Goal: Communication & Community: Share content

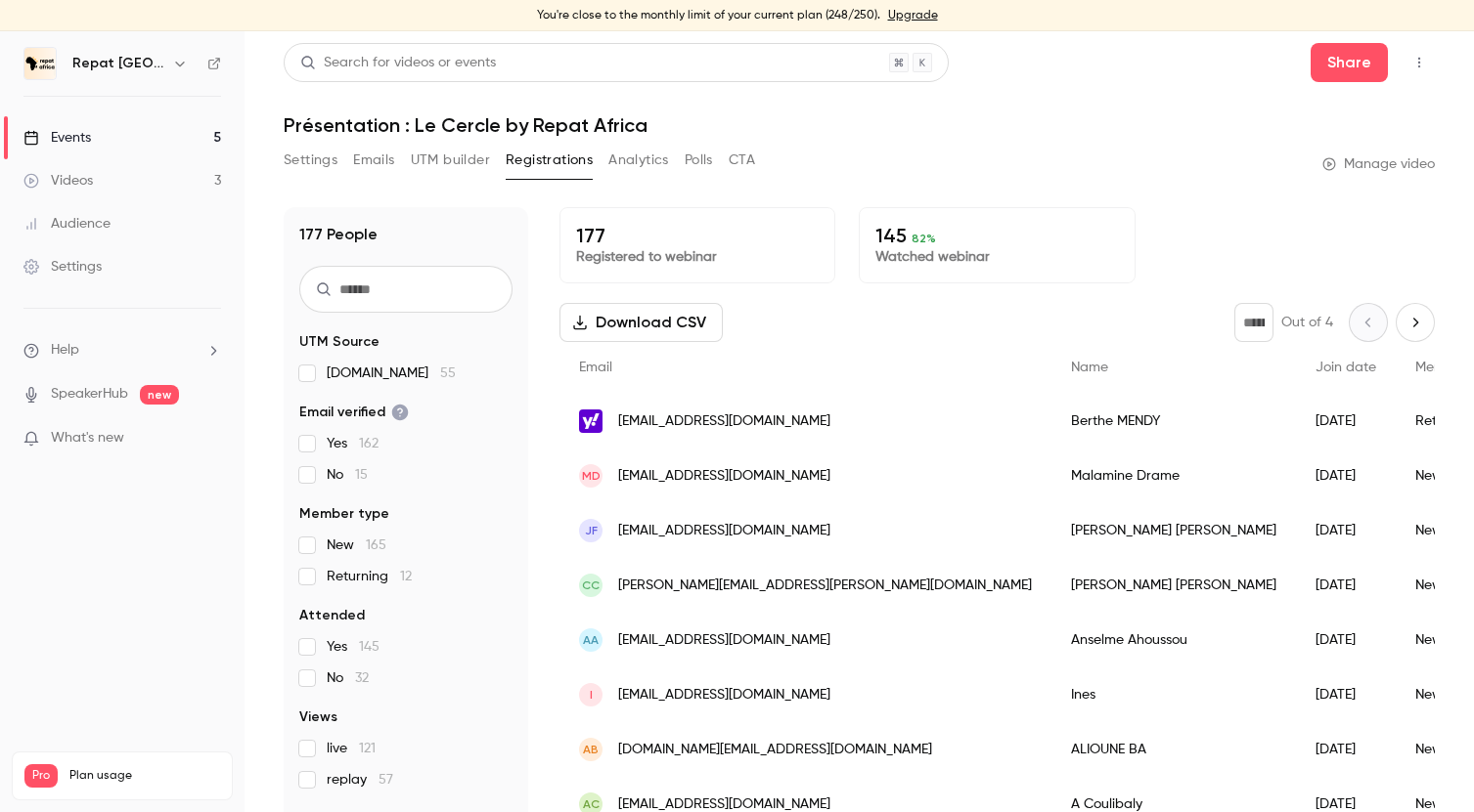
click at [123, 152] on link "Events 5" at bounding box center [122, 137] width 244 height 43
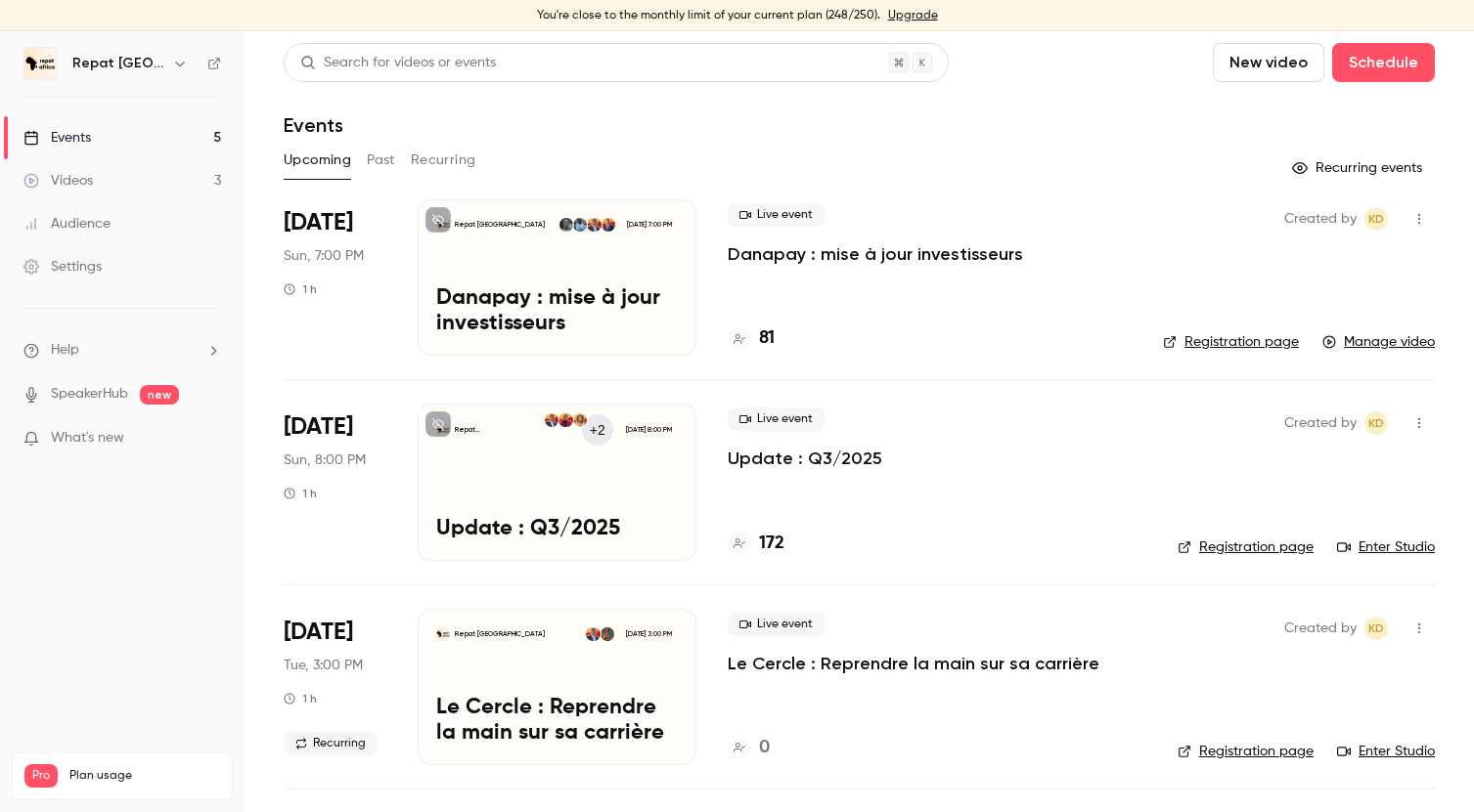
scroll to position [38, 0]
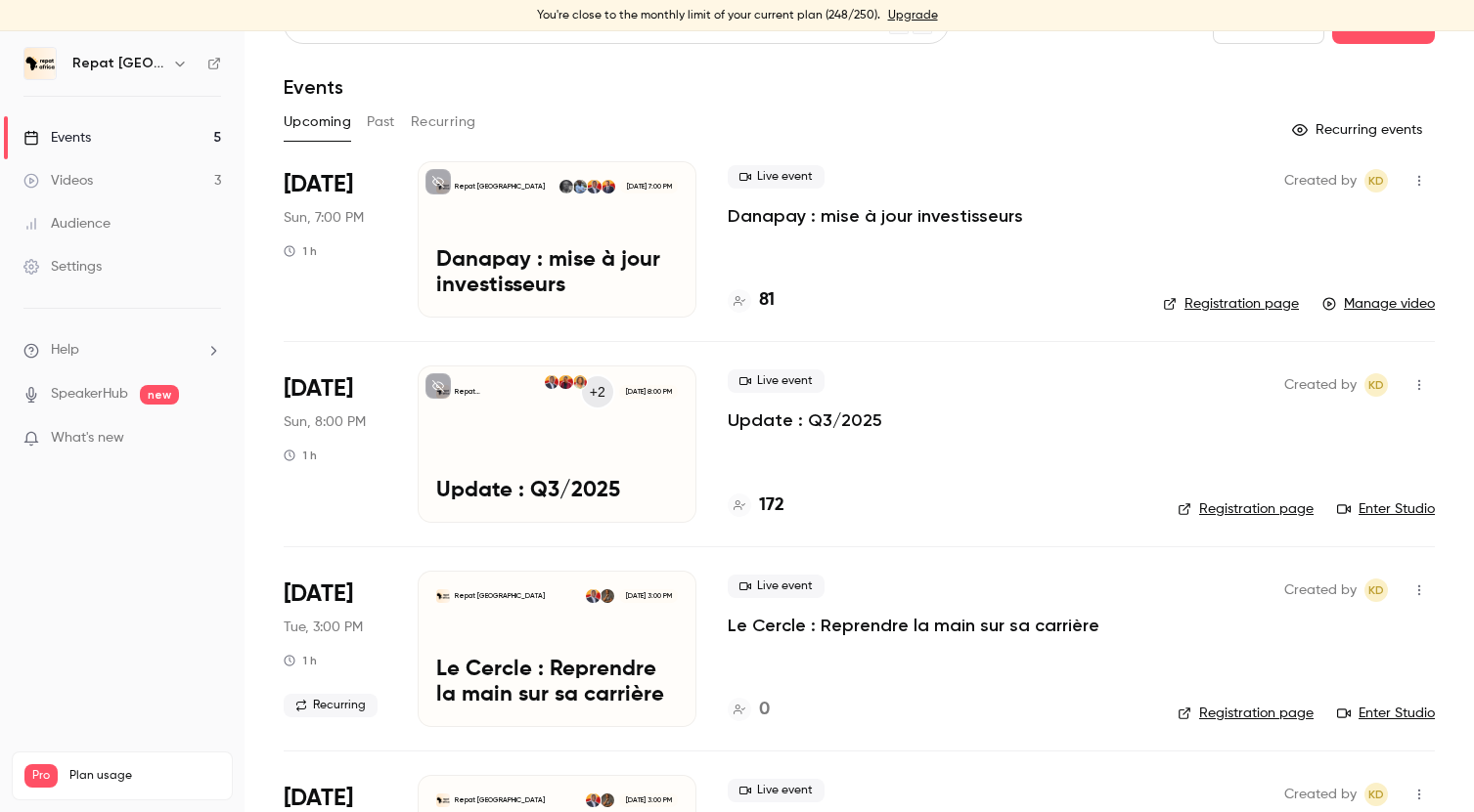
click at [674, 377] on div "+2 [DATE] 8:00 PM" at bounding box center [610, 392] width 134 height 35
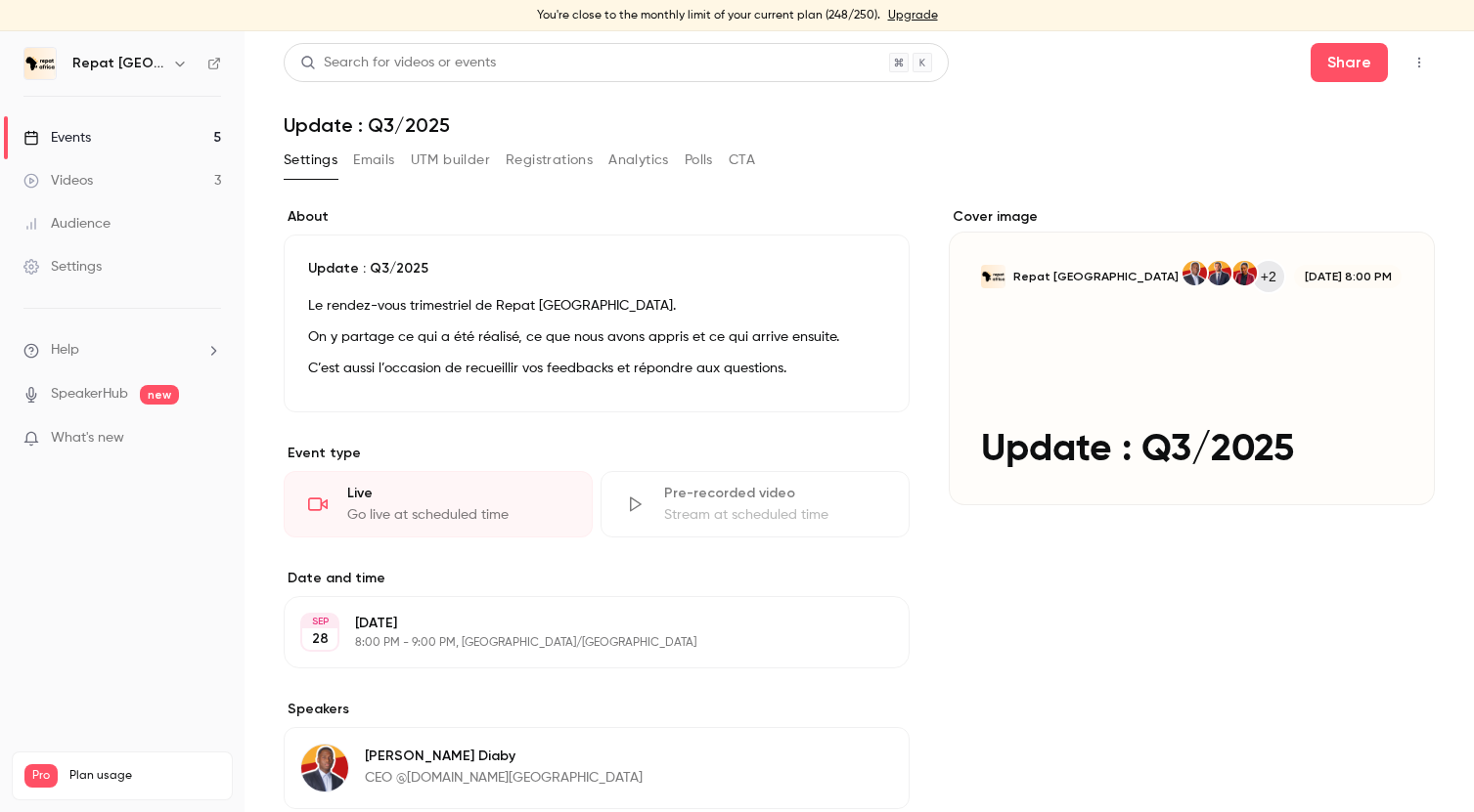
click at [1417, 62] on icon "button" at bounding box center [1418, 62] width 2 height 11
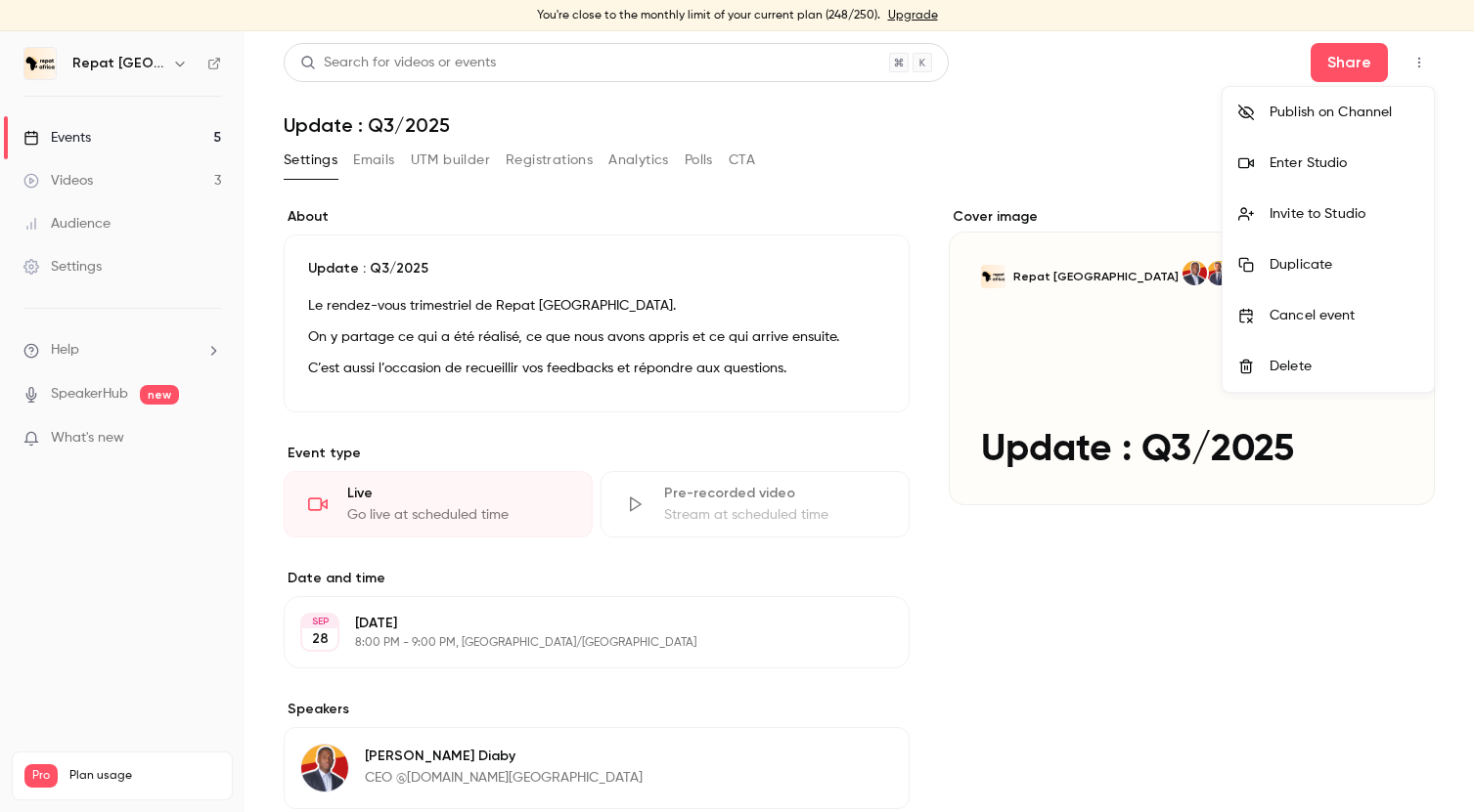
click at [1324, 165] on div "Enter Studio" at bounding box center [1344, 164] width 149 height 20
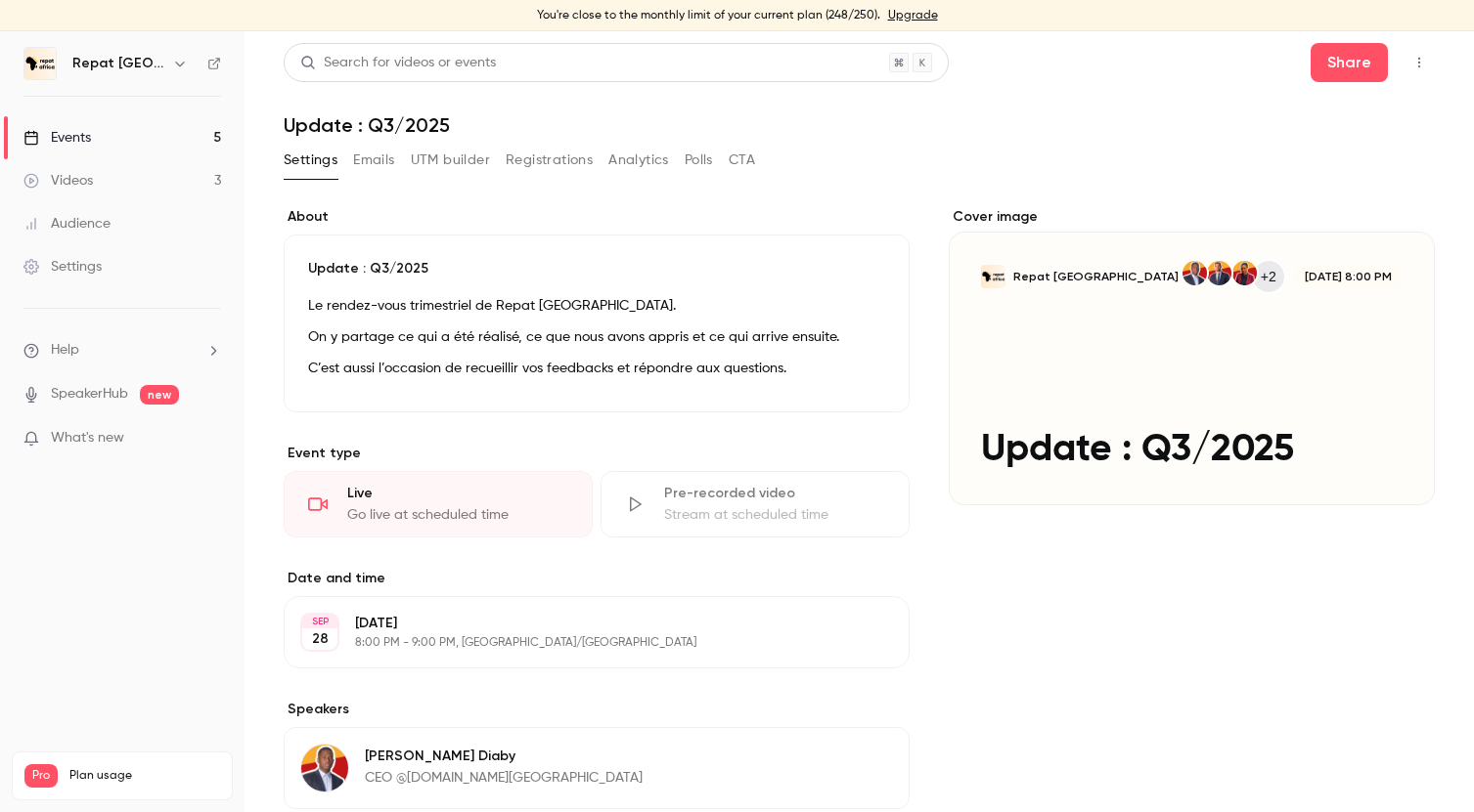
click at [89, 124] on link "Events 5" at bounding box center [122, 137] width 244 height 43
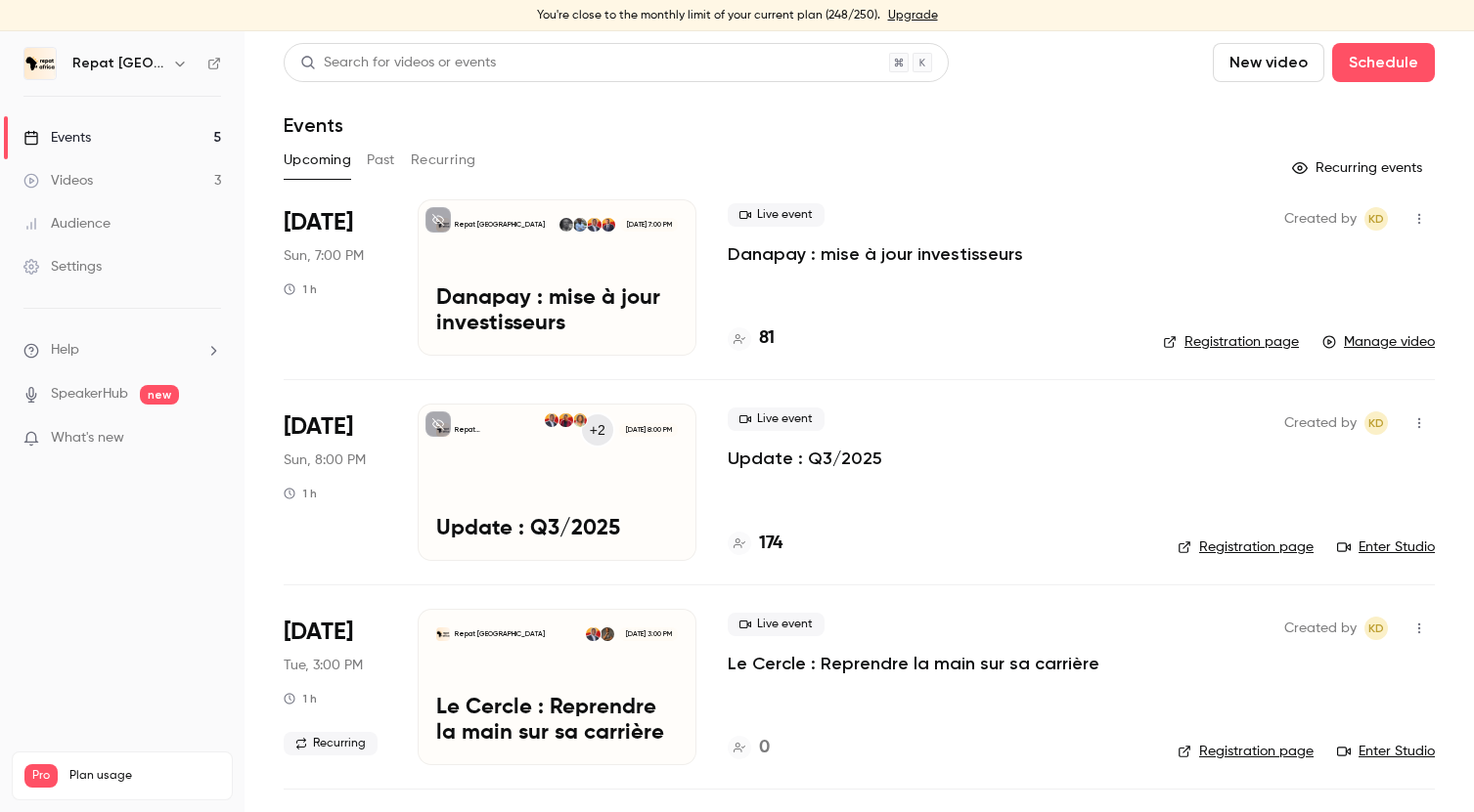
click at [1417, 425] on icon "button" at bounding box center [1418, 423] width 16 height 14
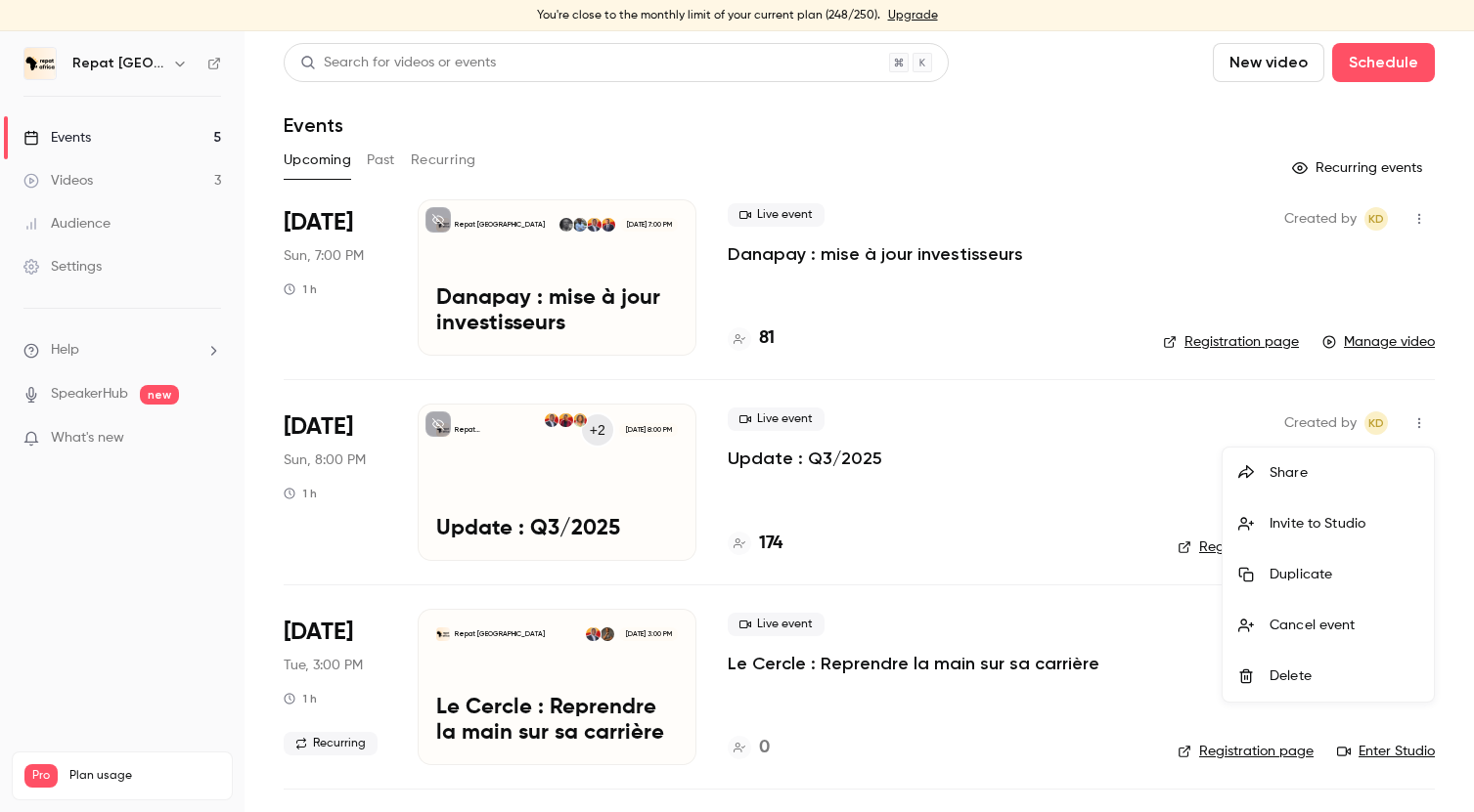
click at [1353, 473] on div "Share" at bounding box center [1344, 473] width 149 height 20
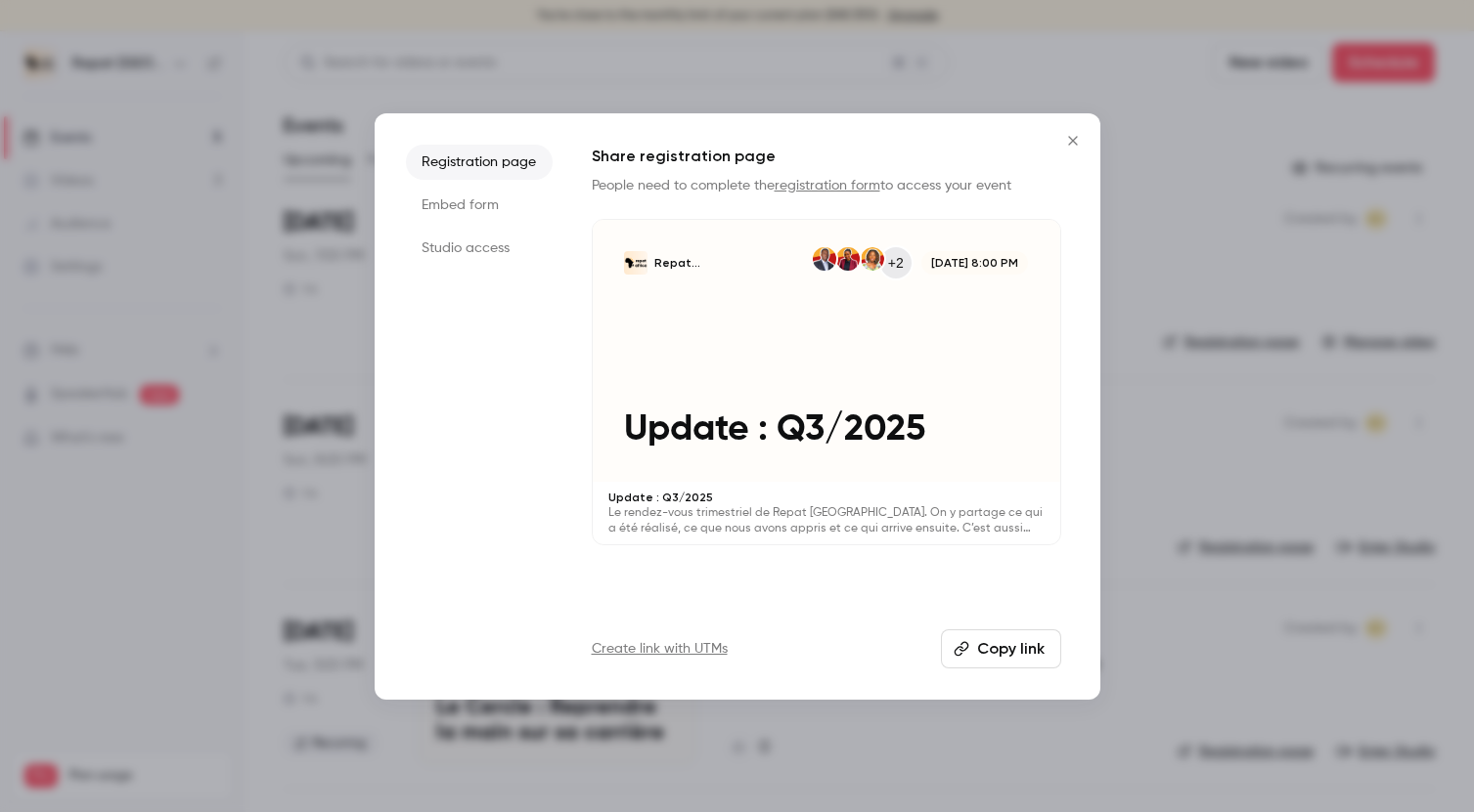
click at [1213, 370] on div at bounding box center [737, 406] width 1474 height 812
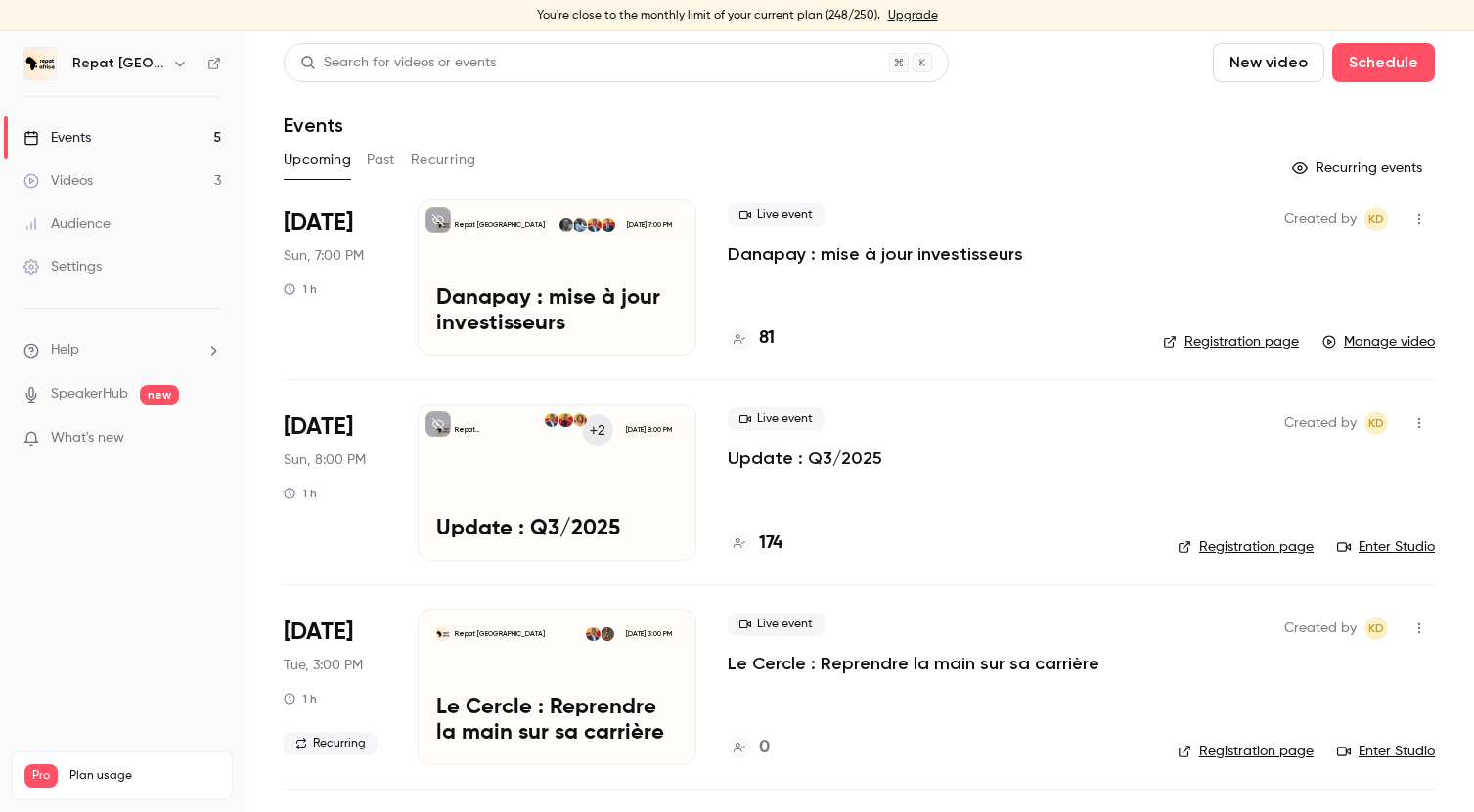
click at [682, 437] on div "Repat Africa +2 [DATE] 8:00 PM Update : Q3/2025" at bounding box center [556, 482] width 279 height 157
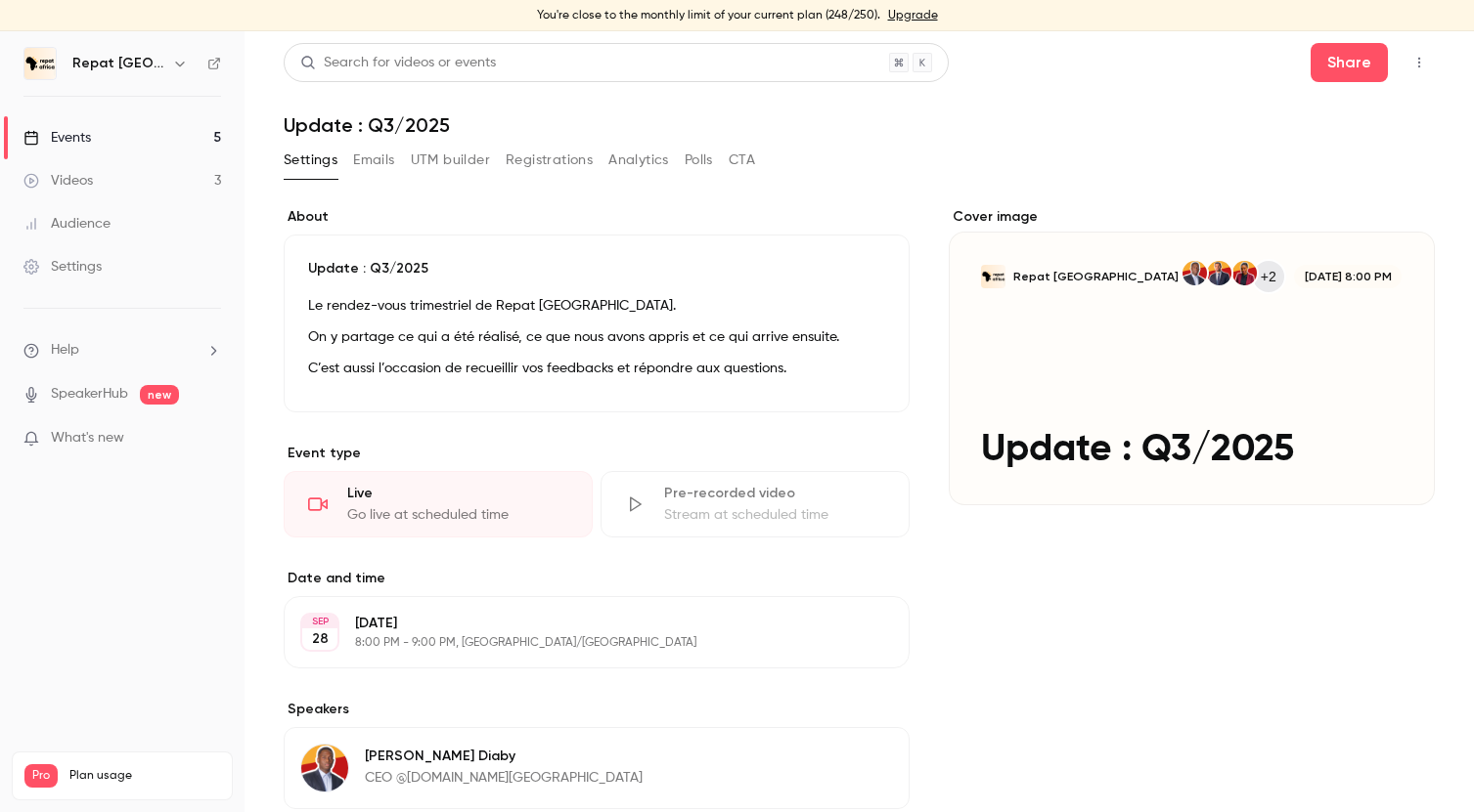
click at [1425, 56] on icon "button" at bounding box center [1418, 62] width 16 height 14
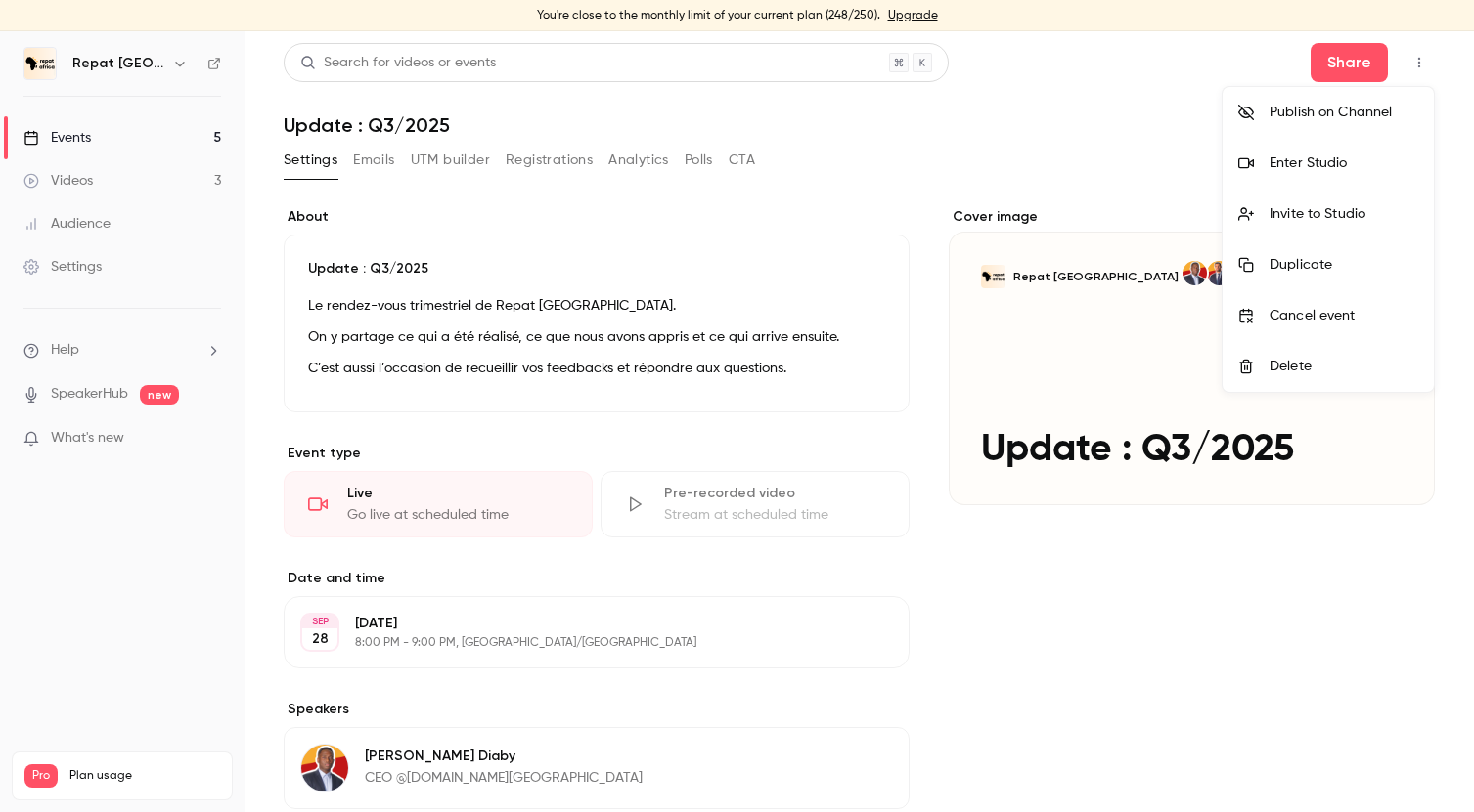
click at [1327, 222] on div "Invite to Studio" at bounding box center [1344, 214] width 149 height 20
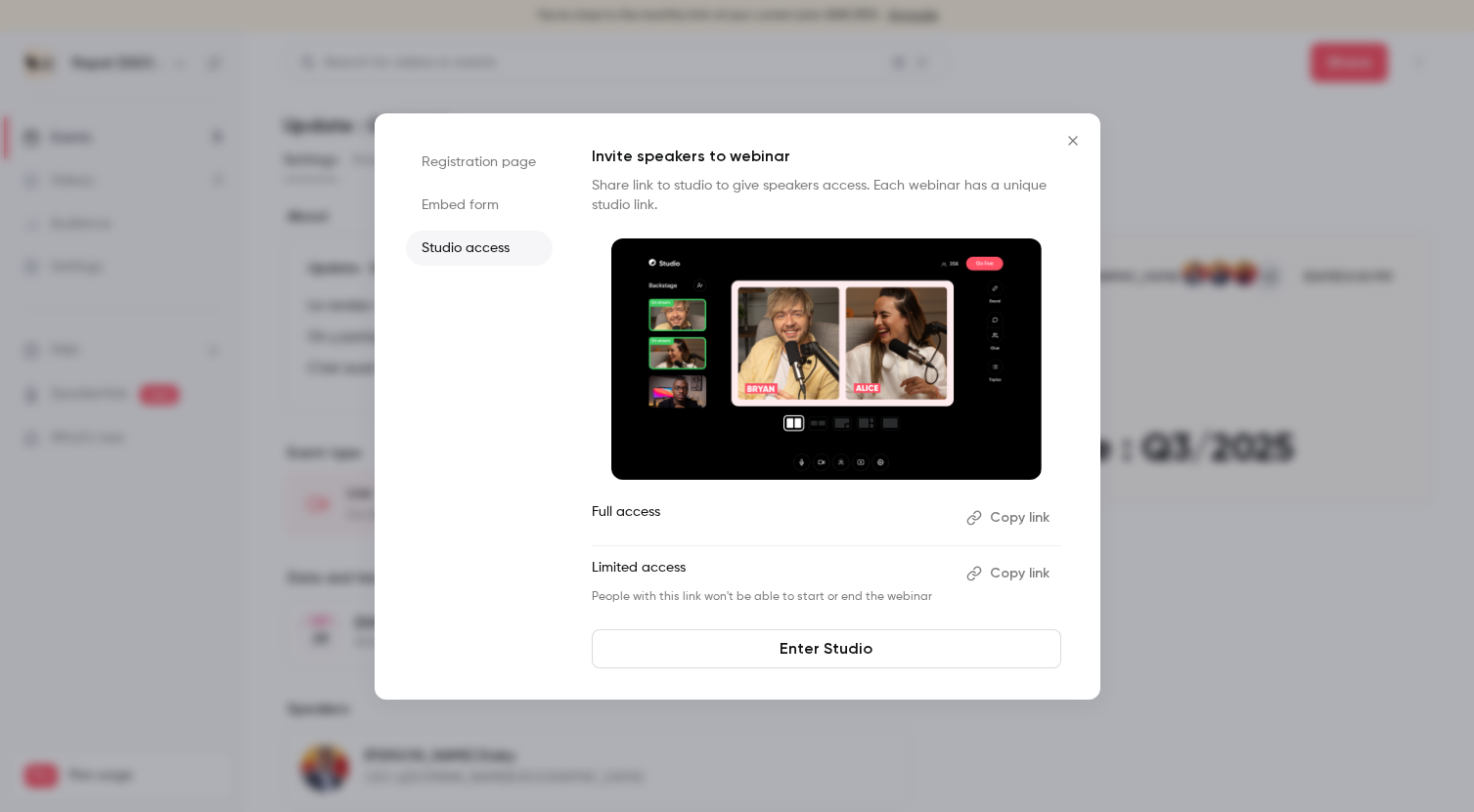
click at [1020, 573] on button "Copy link" at bounding box center [1010, 574] width 103 height 32
click at [712, 77] on div at bounding box center [737, 406] width 1474 height 812
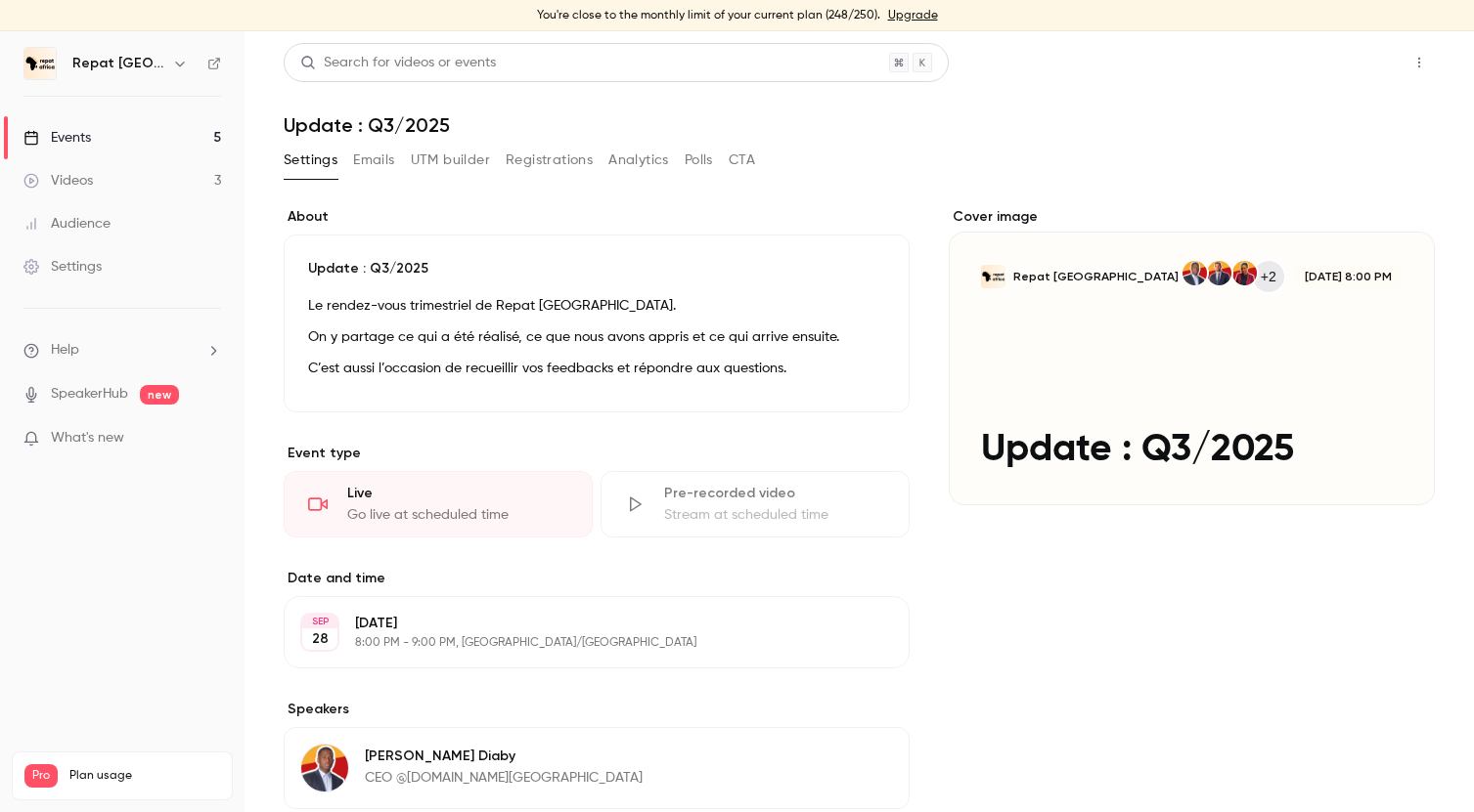
click at [1337, 63] on button "Share" at bounding box center [1349, 61] width 77 height 39
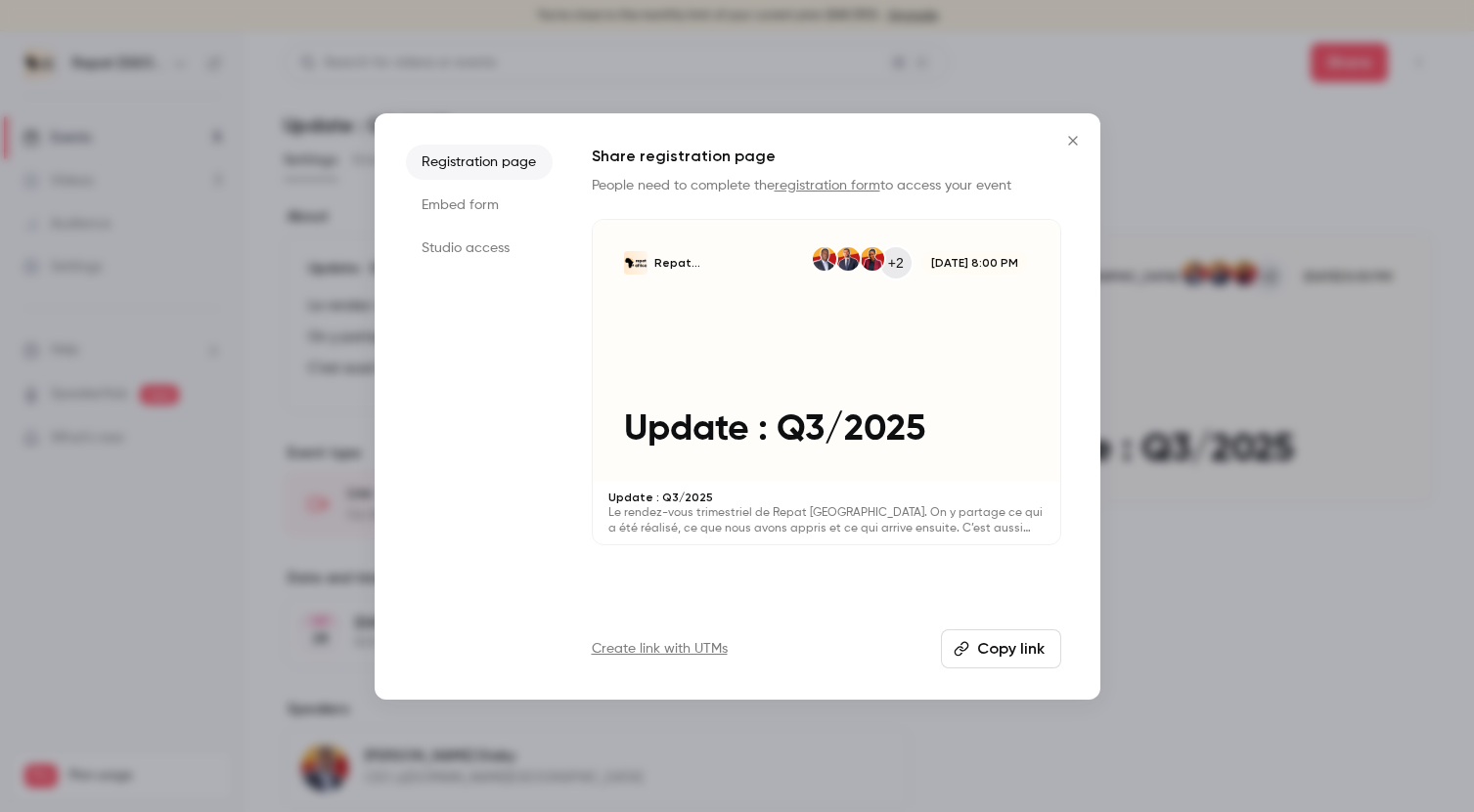
click at [970, 669] on div "Registration page Embed form Studio access Share registration page People need …" at bounding box center [737, 406] width 725 height 586
click at [976, 643] on button "Copy link" at bounding box center [1000, 648] width 120 height 39
